Goal: Use online tool/utility: Utilize a website feature to perform a specific function

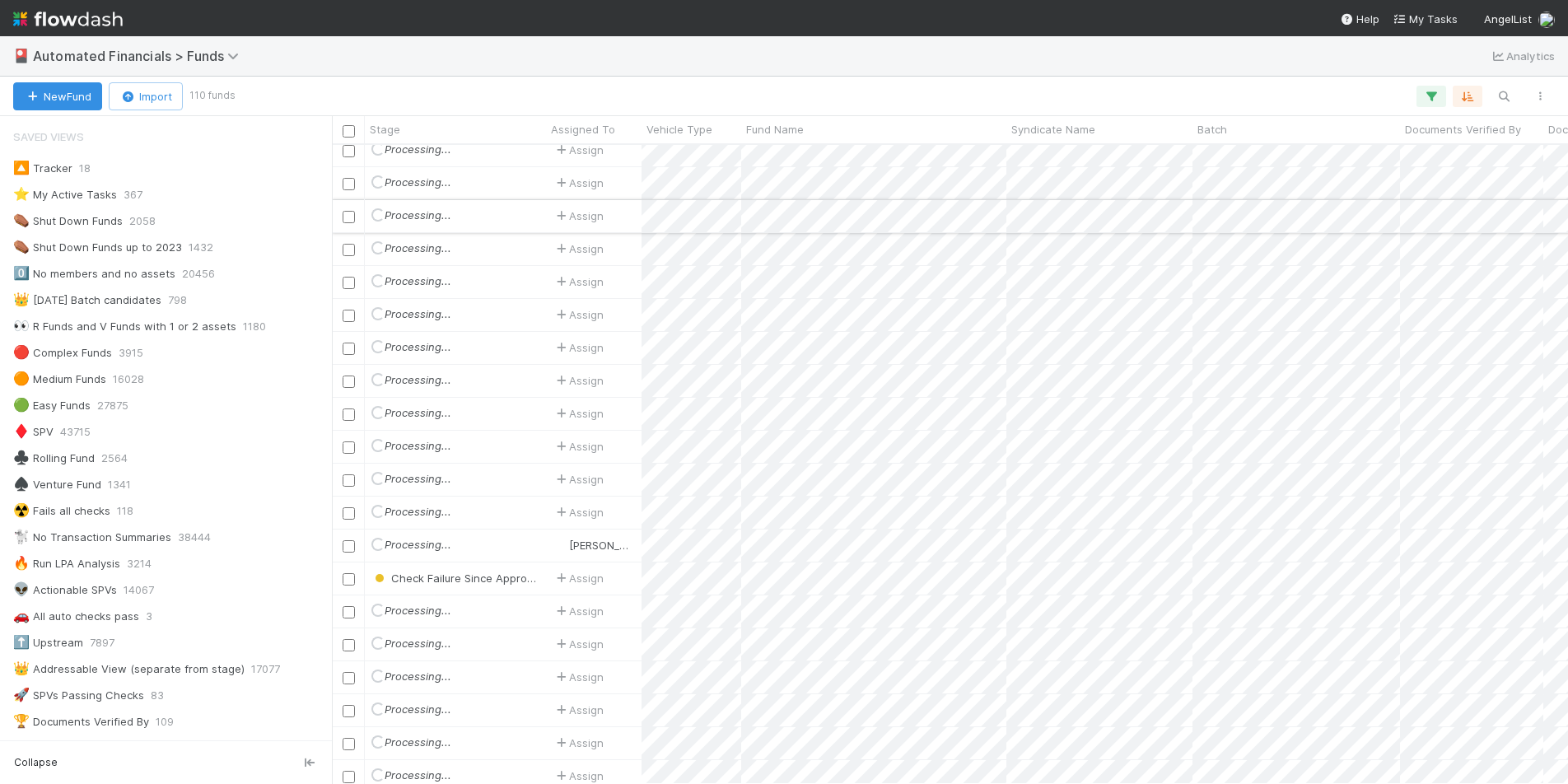
scroll to position [1928, 0]
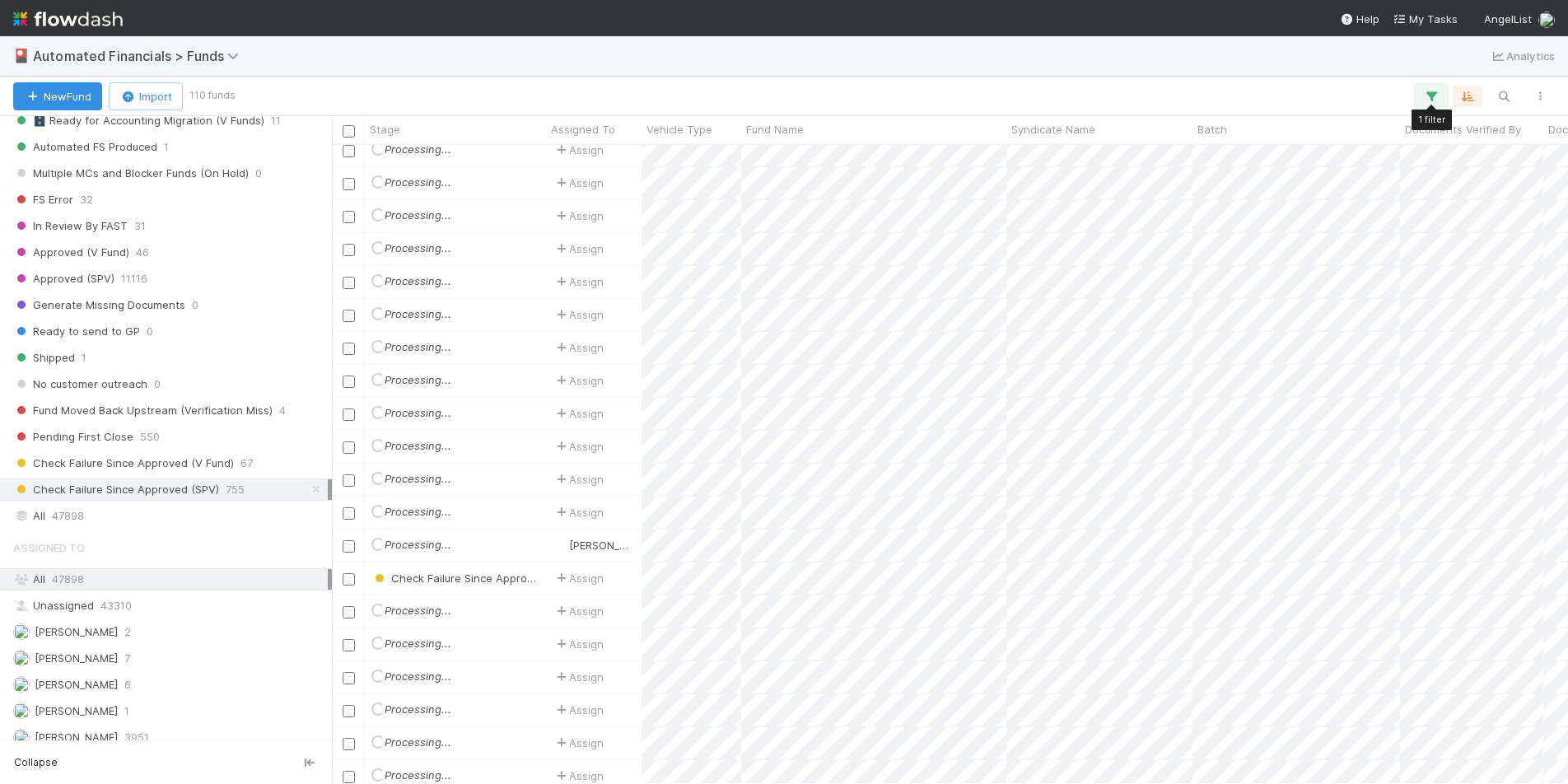
click at [1437, 100] on icon "button" at bounding box center [1431, 97] width 16 height 15
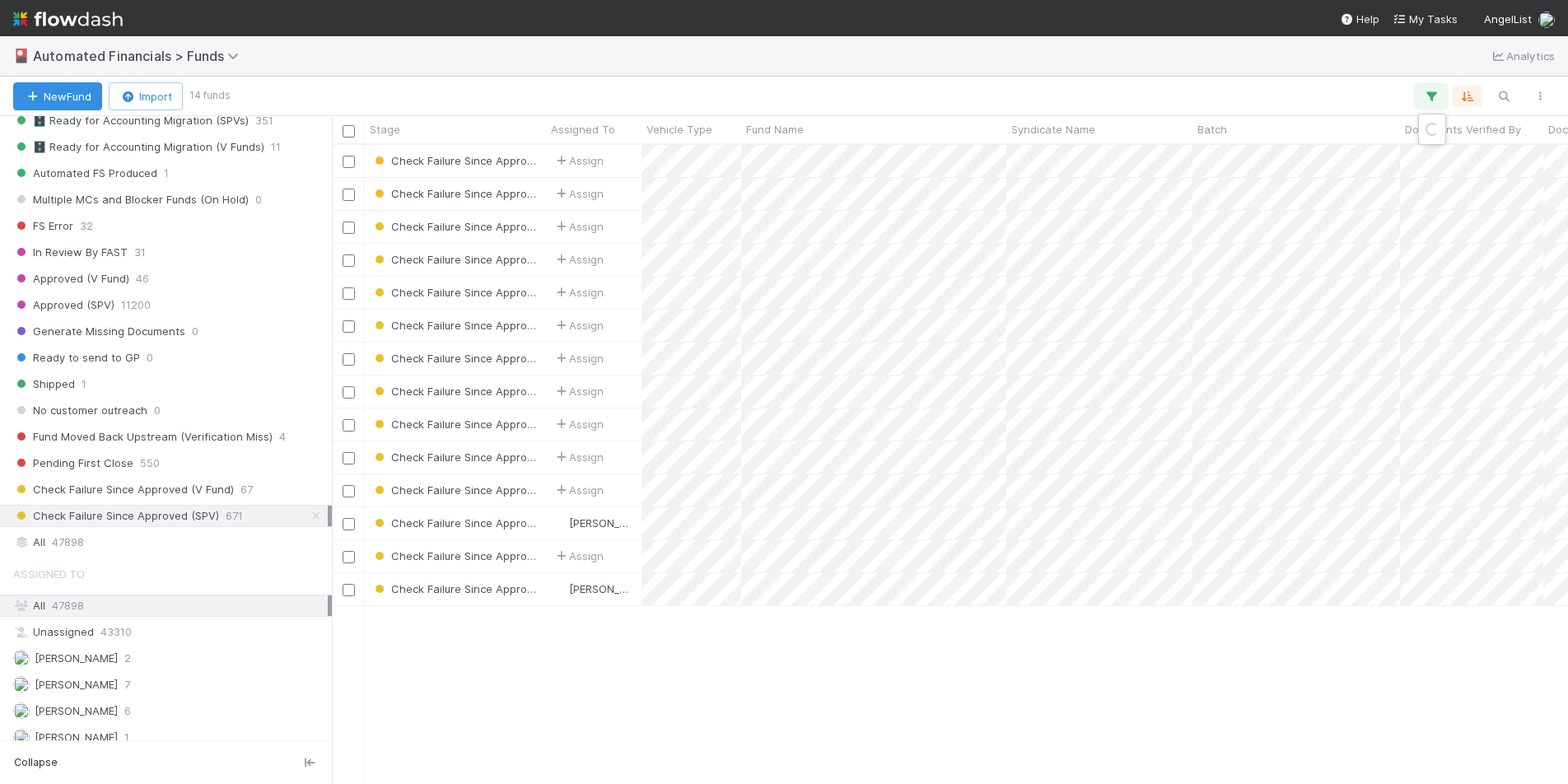
scroll to position [1955, 0]
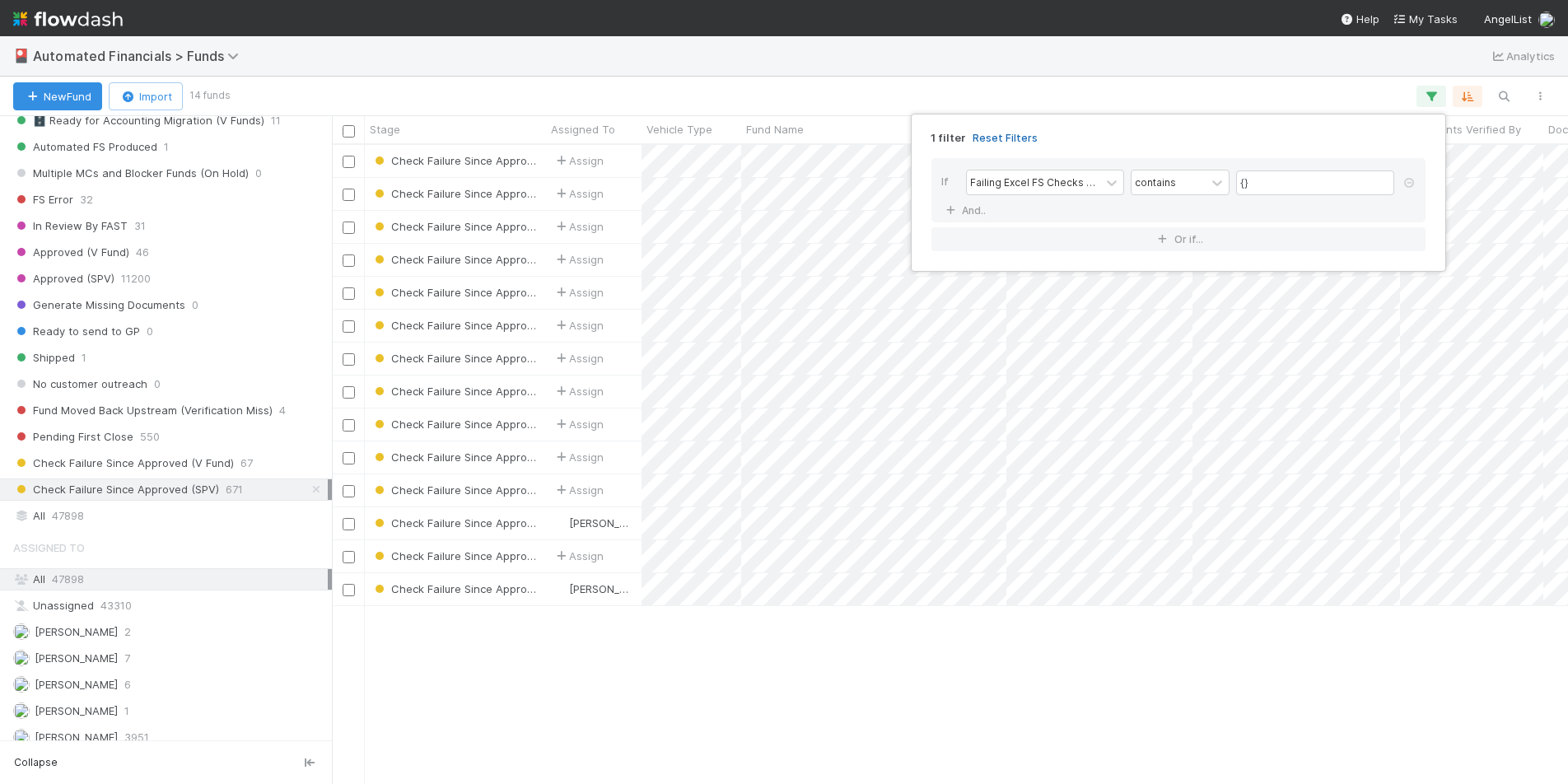
click at [999, 134] on link "Reset Filters" at bounding box center [1005, 138] width 65 height 14
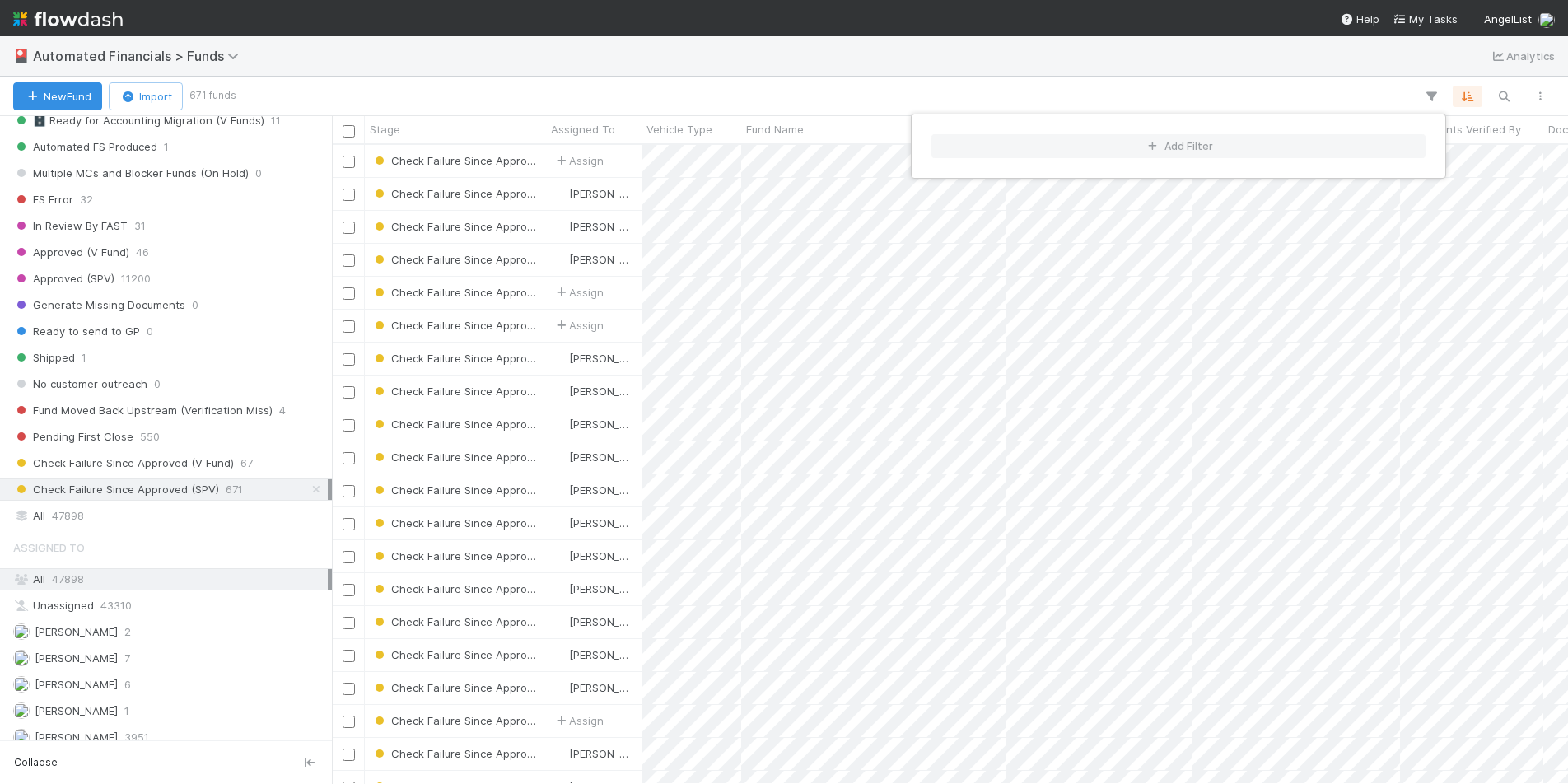
scroll to position [626, 1224]
click at [1510, 98] on div "Add Filter" at bounding box center [784, 392] width 1568 height 784
click at [1504, 96] on div "Add Filter" at bounding box center [784, 392] width 1568 height 784
click at [1506, 96] on icon "button" at bounding box center [1503, 97] width 16 height 15
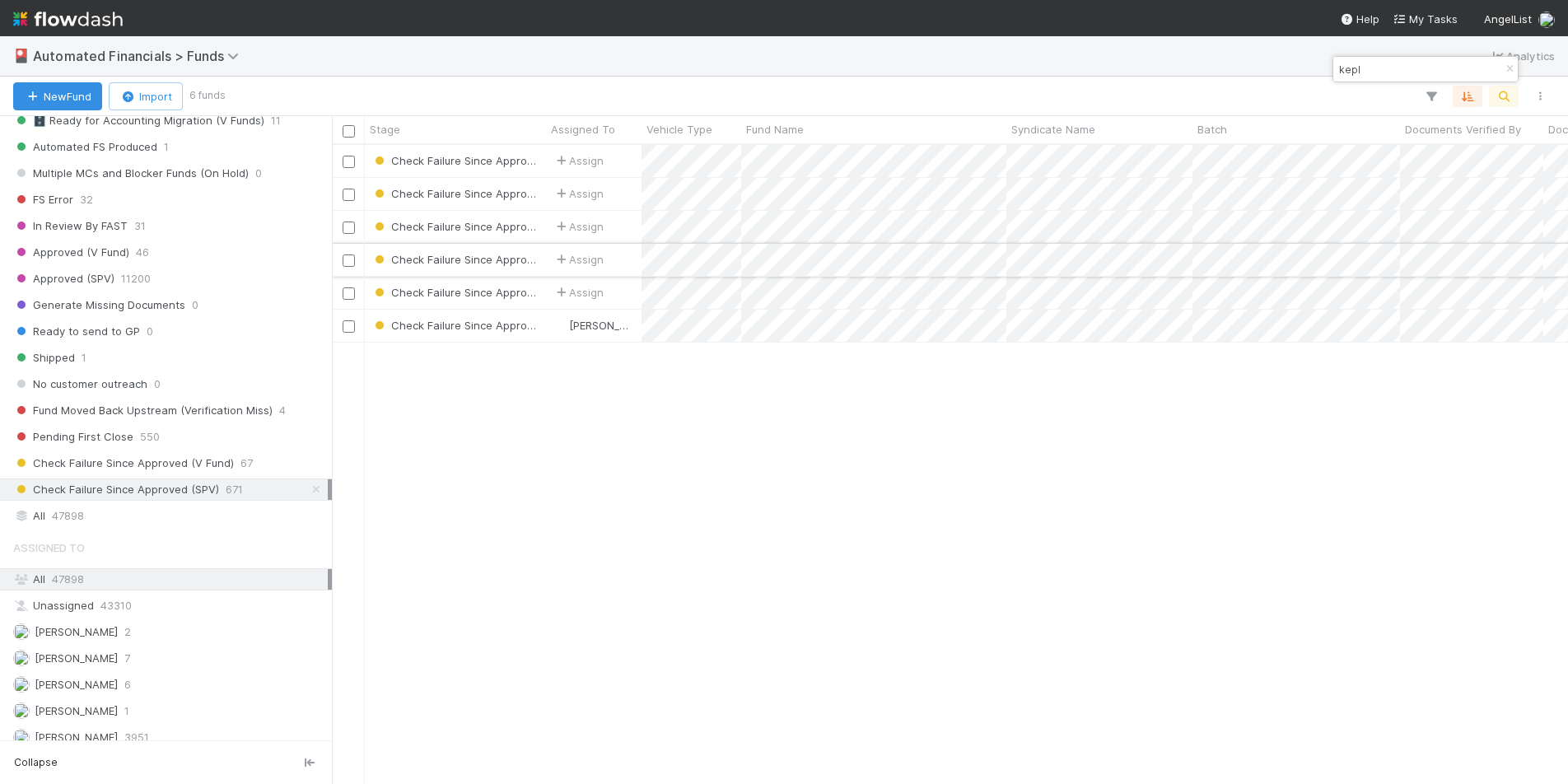
type input "kepl"
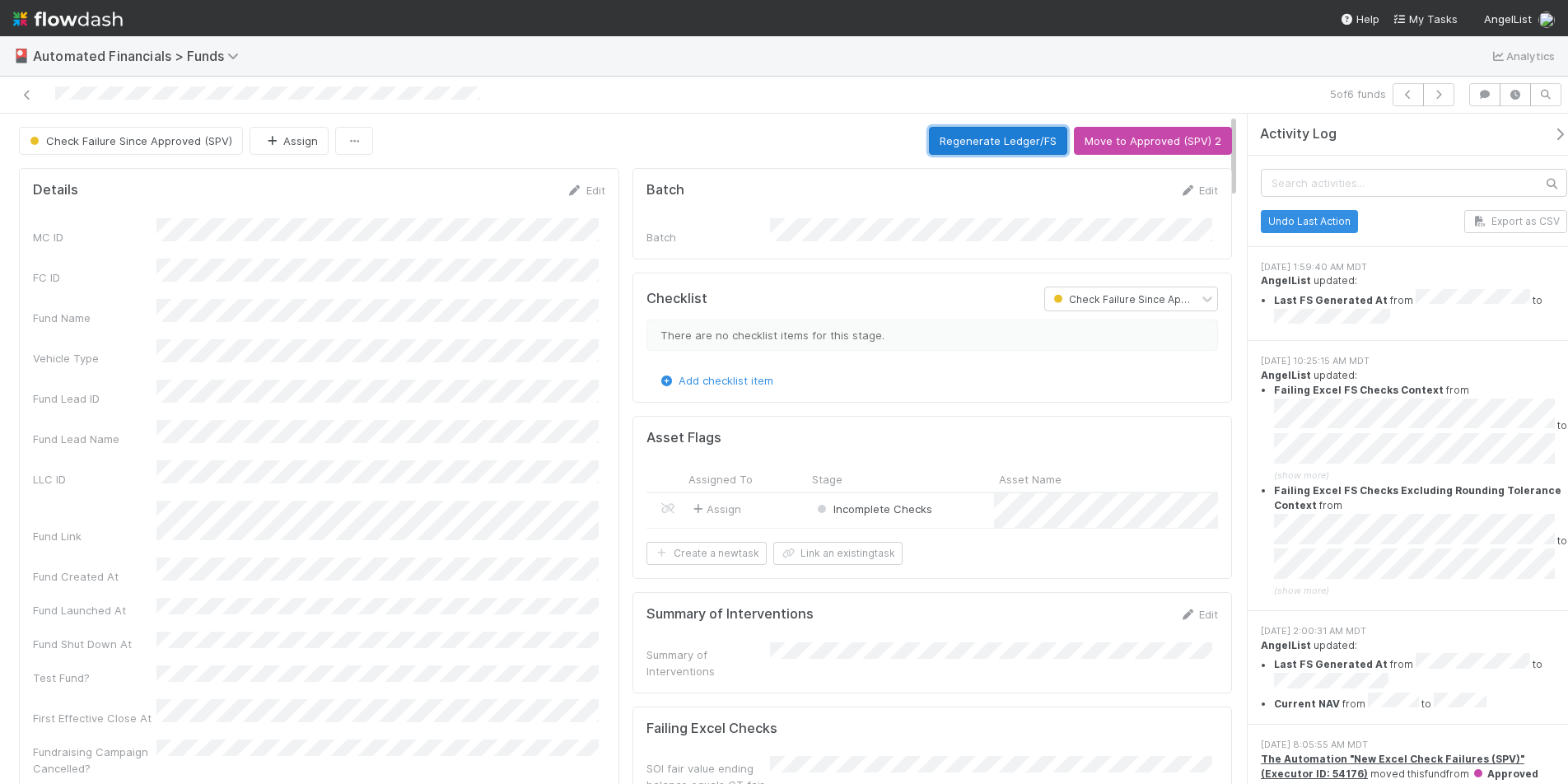
click at [1016, 143] on button "Regenerate Ledger/FS" at bounding box center [998, 140] width 139 height 28
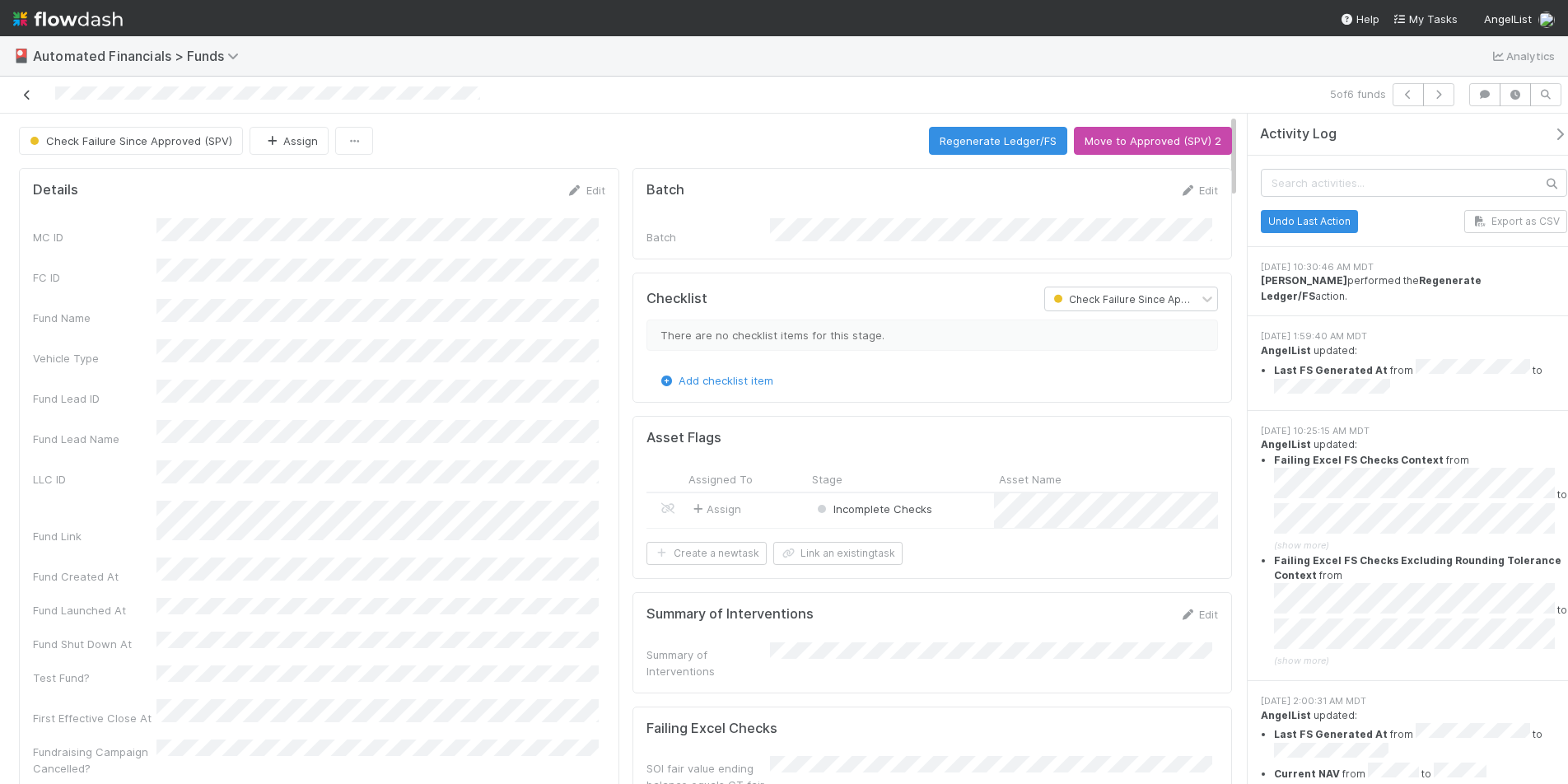
click at [24, 97] on icon at bounding box center [27, 94] width 16 height 10
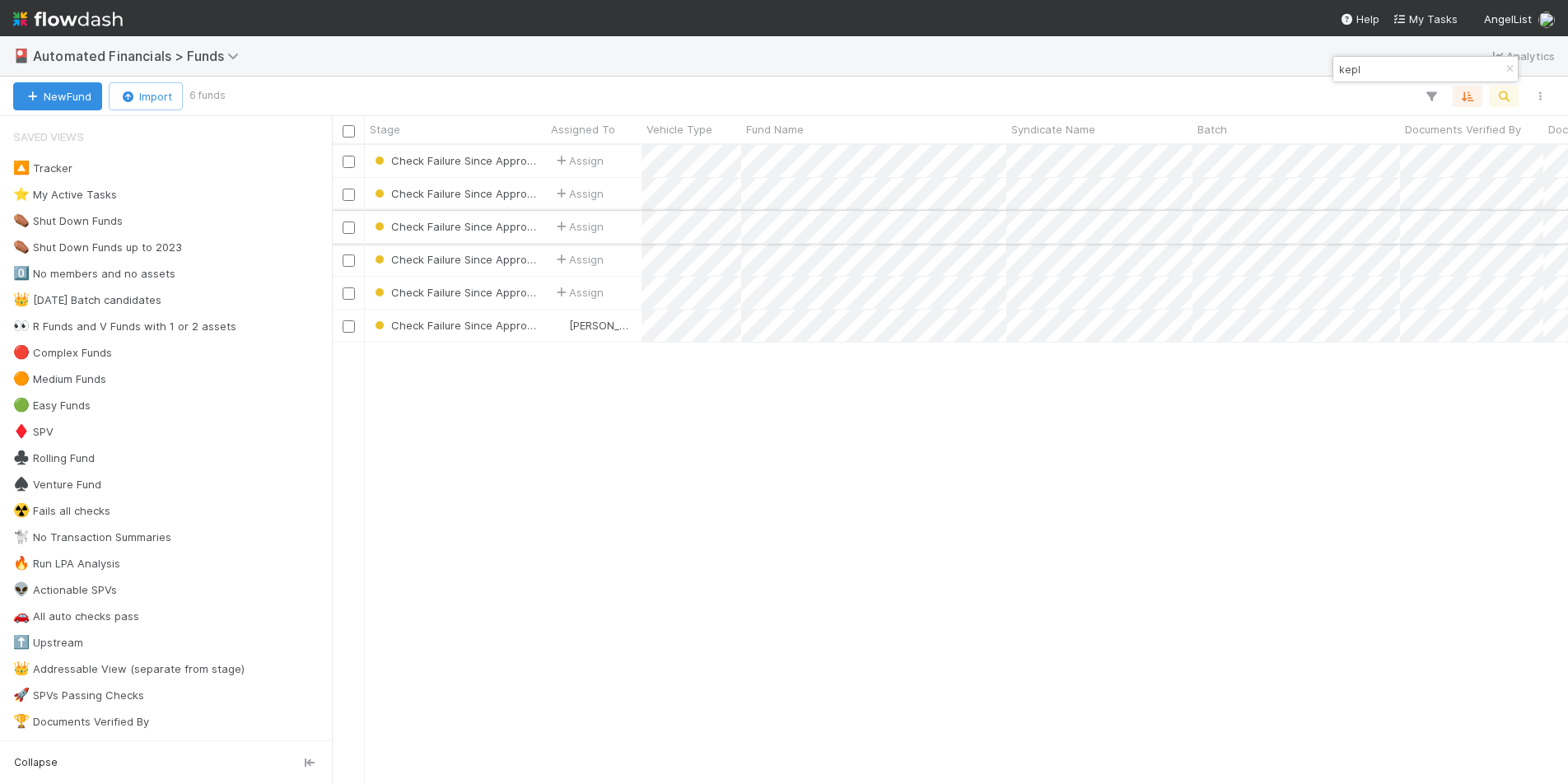
scroll to position [626, 1224]
click at [1412, 74] on input "kepl" at bounding box center [1418, 68] width 165 height 20
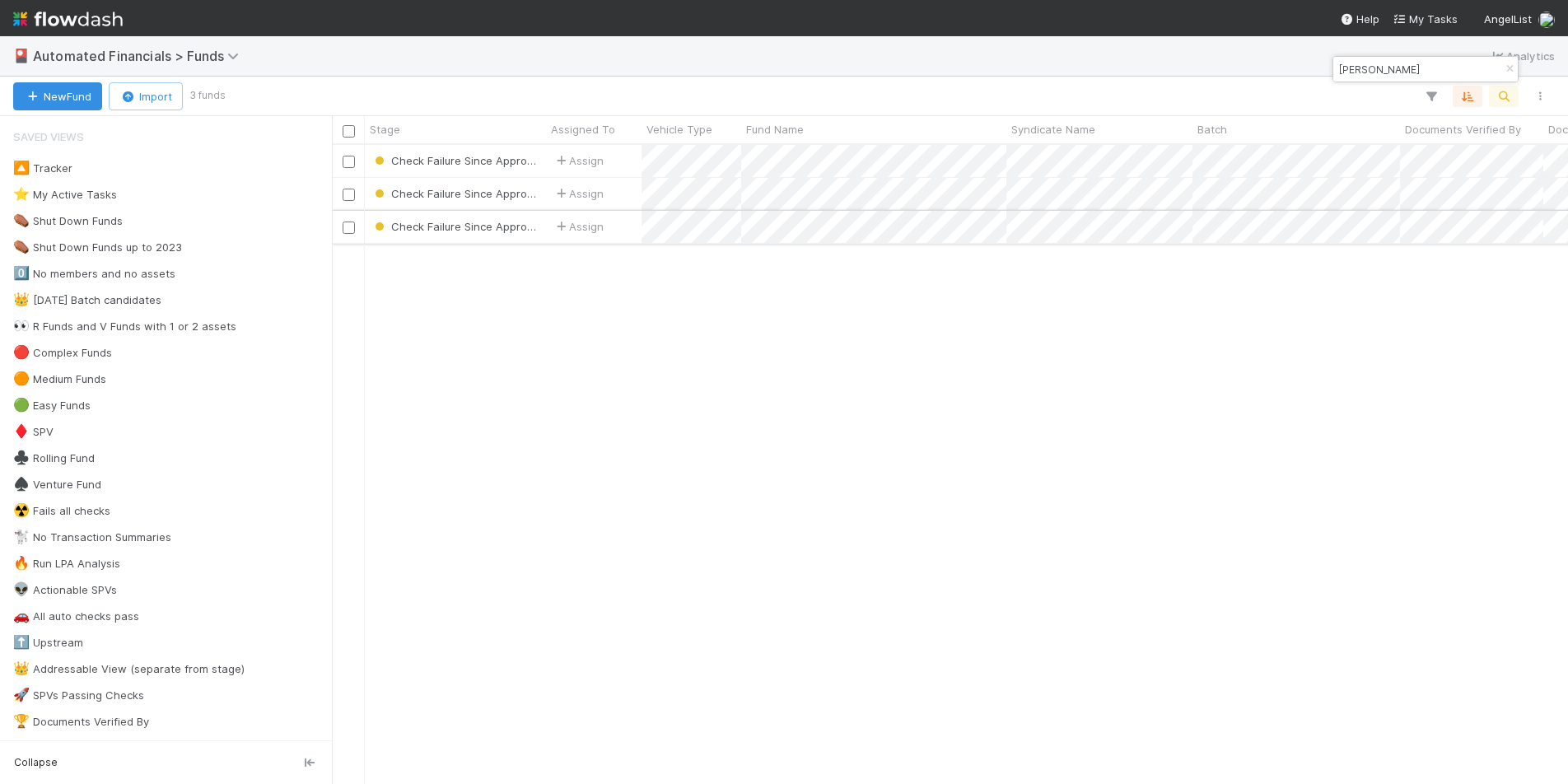
type input "[PERSON_NAME]"
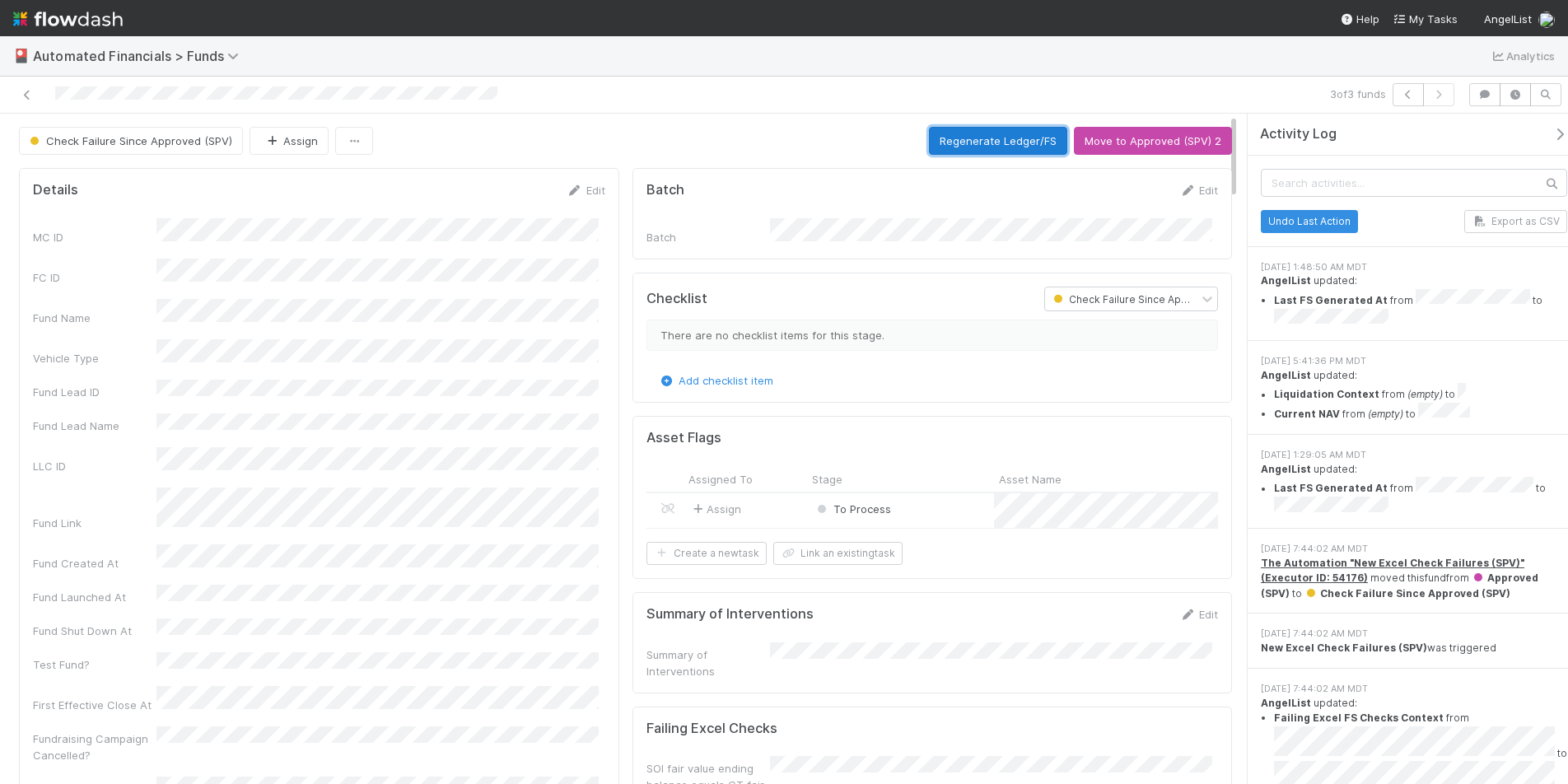
click at [978, 143] on button "Regenerate Ledger/FS" at bounding box center [998, 140] width 139 height 28
